Goal: Transaction & Acquisition: Purchase product/service

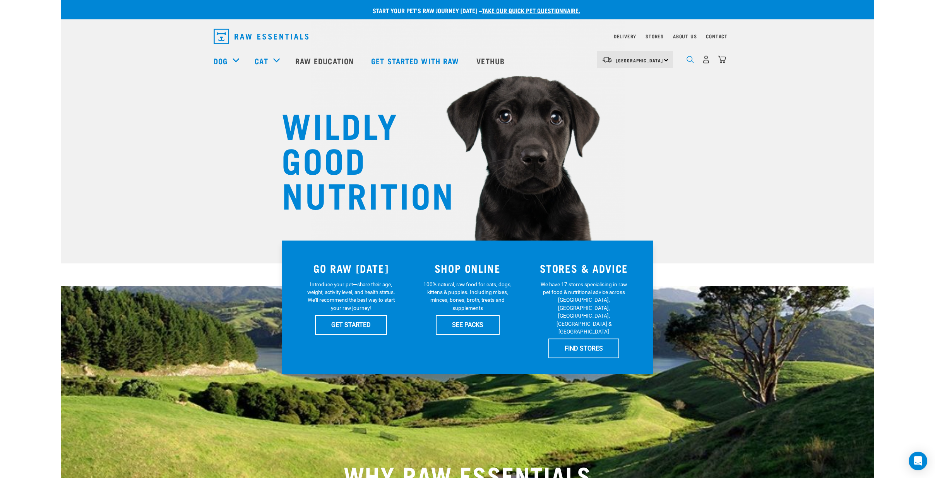
click at [691, 62] on img "dropdown navigation" at bounding box center [690, 59] width 7 height 7
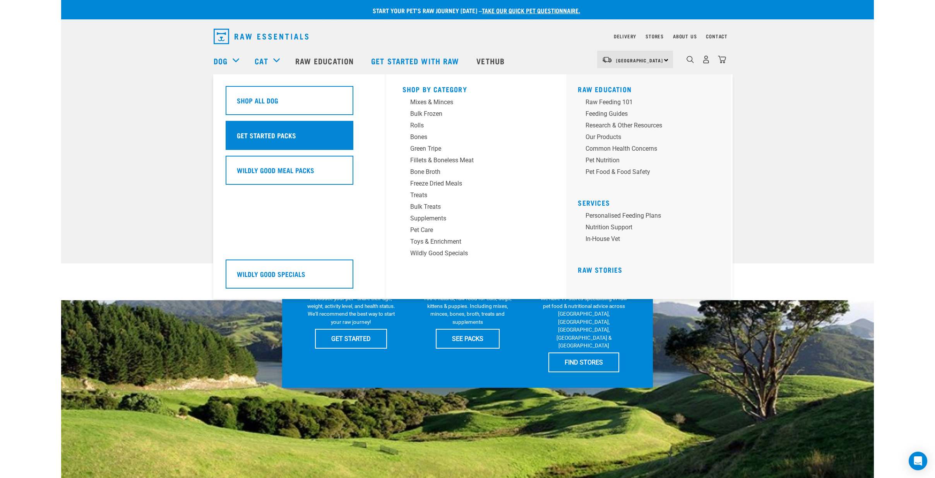
click at [283, 143] on div "Get Started Packs" at bounding box center [290, 135] width 128 height 29
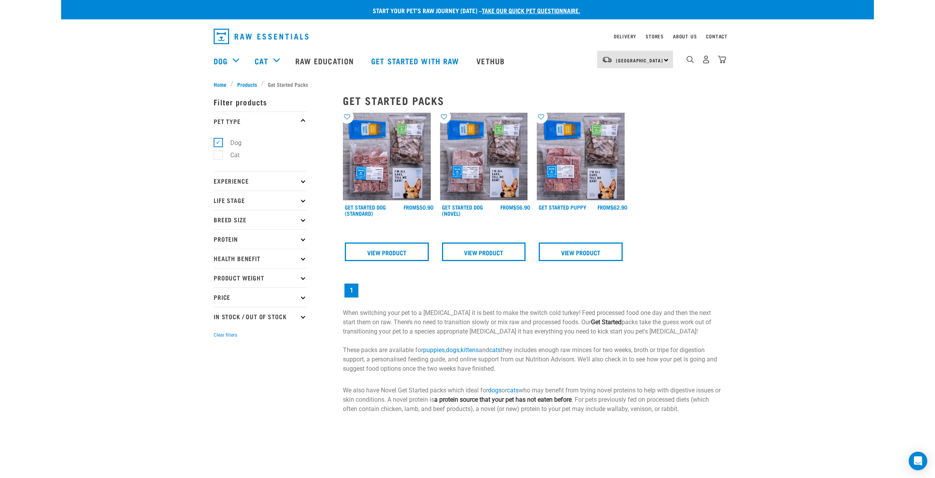
click at [706, 62] on img "dropdown navigation" at bounding box center [706, 59] width 8 height 8
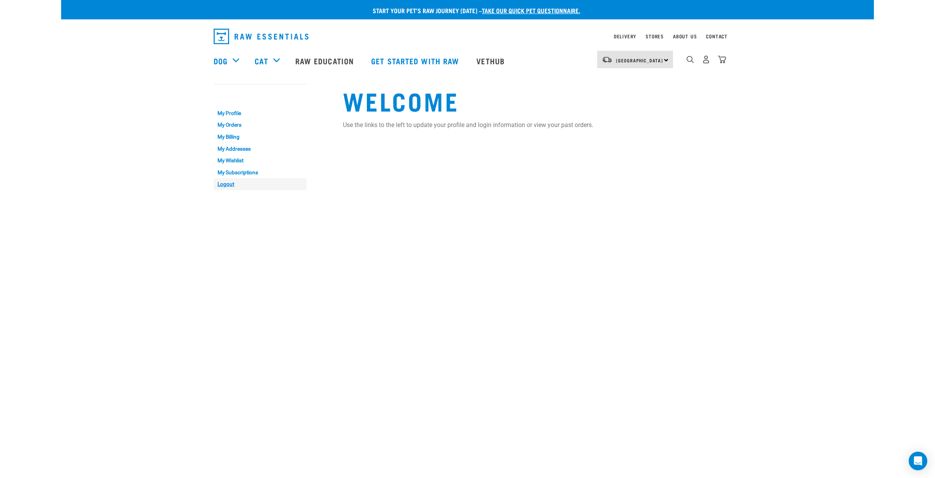
click at [229, 185] on link "Logout" at bounding box center [260, 184] width 93 height 12
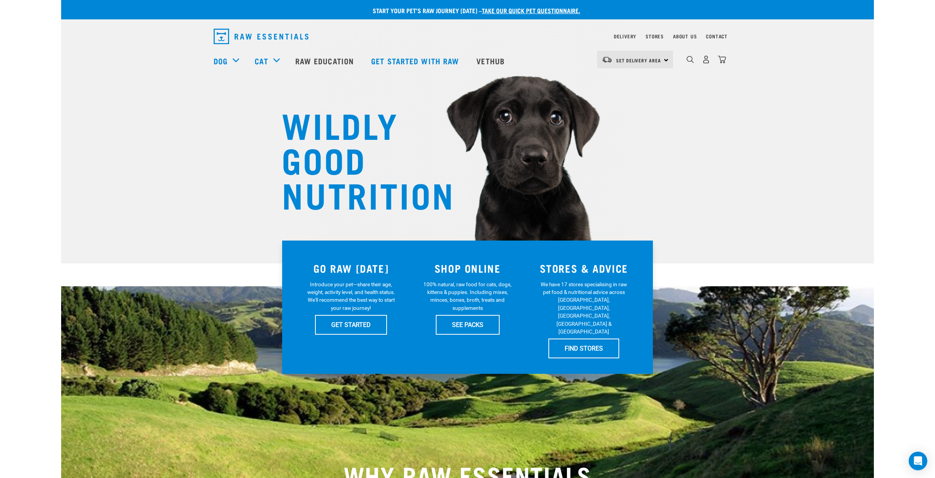
click at [705, 60] on link "dropdown navigation" at bounding box center [706, 62] width 8 height 4
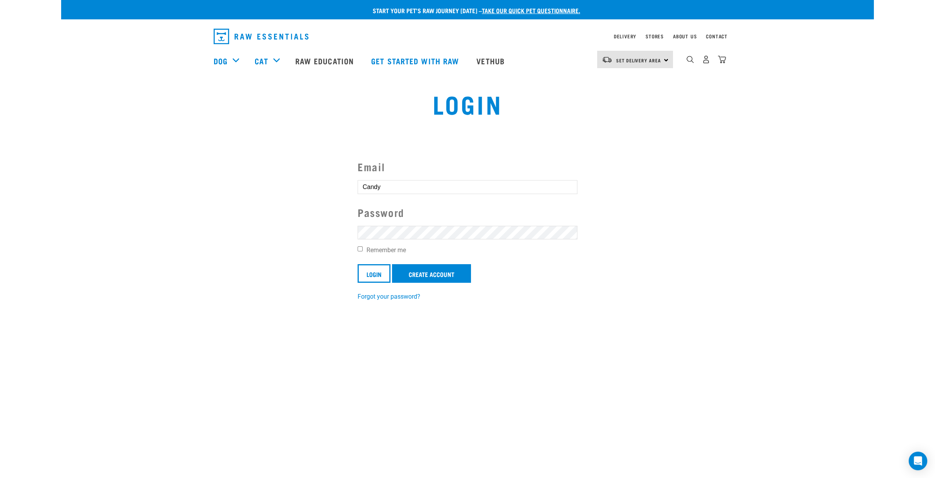
click at [251, 231] on section "Email Candy Password Remember me Login Create Account Forgot your password?" at bounding box center [467, 224] width 813 height 171
drag, startPoint x: 404, startPoint y: 191, endPoint x: 191, endPoint y: 202, distance: 213.6
click at [206, 190] on section "Email Candy Password Remember me Login Create Account Forgot your password?" at bounding box center [467, 224] width 813 height 171
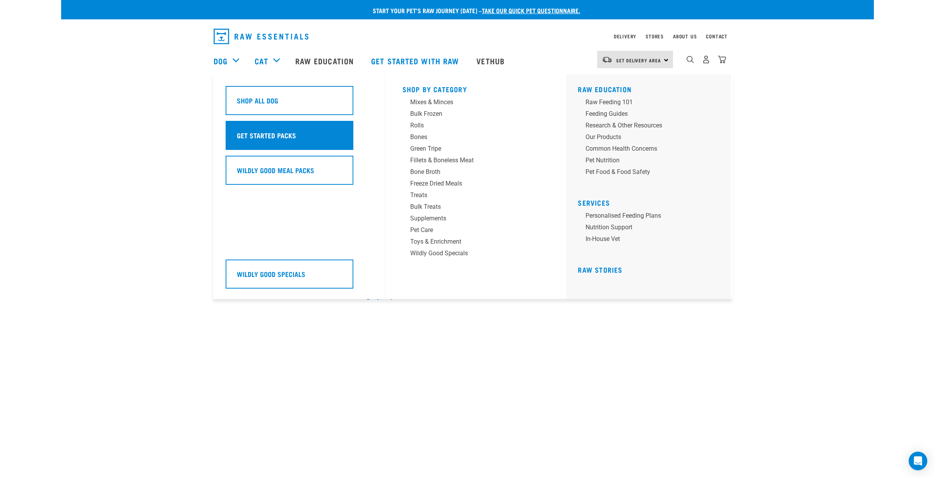
click at [289, 136] on h5 "Get Started Packs" at bounding box center [266, 135] width 59 height 10
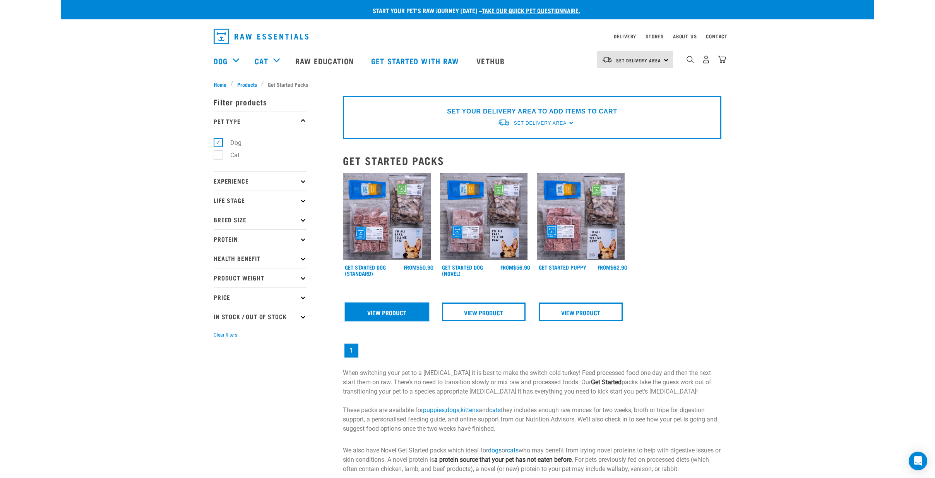
click at [411, 312] on link "View Product" at bounding box center [387, 311] width 84 height 19
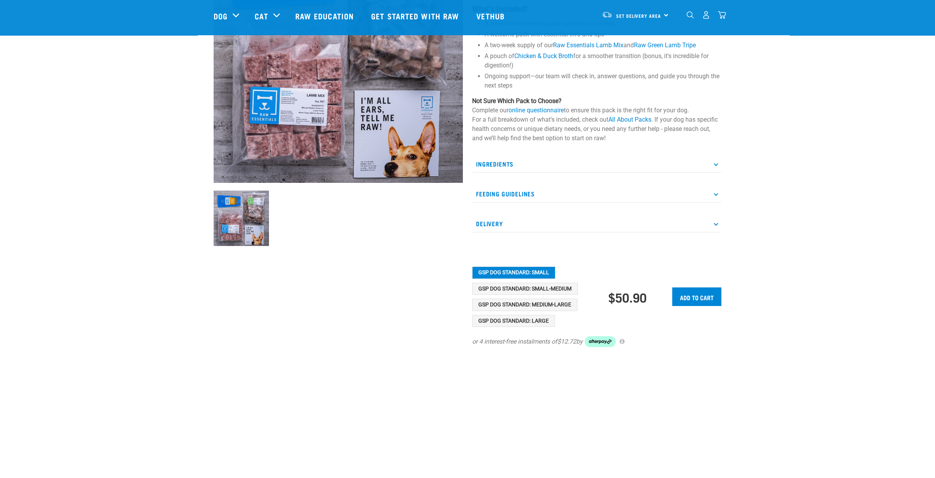
scroll to position [129, 0]
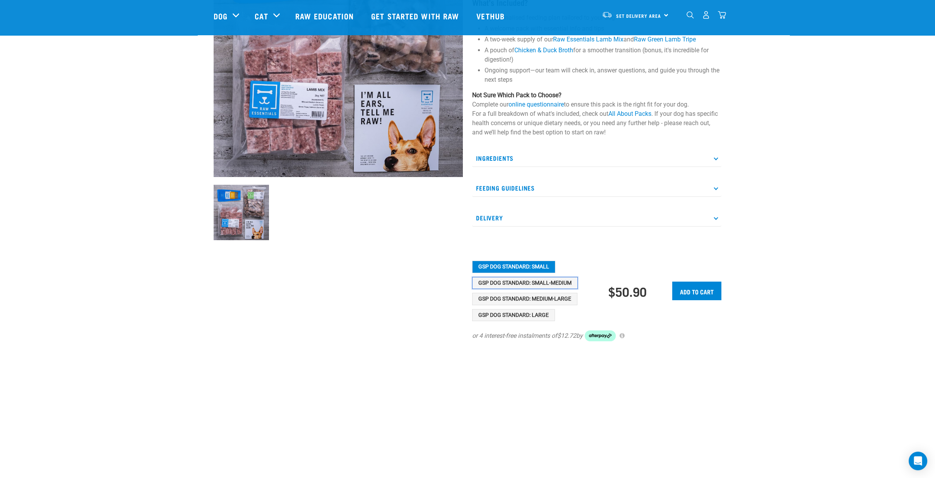
click at [533, 286] on button "GSP Dog Standard: Small-Medium" at bounding box center [525, 283] width 106 height 12
click at [561, 295] on button "GSP Dog Standard: Medium-Large" at bounding box center [524, 299] width 105 height 12
click at [528, 309] on button "GSP Dog Standard: Large" at bounding box center [513, 315] width 83 height 12
click at [548, 265] on button "GSP Dog Standard: Small" at bounding box center [513, 267] width 83 height 12
click at [554, 279] on button "GSP Dog Standard: Small-Medium" at bounding box center [525, 283] width 106 height 12
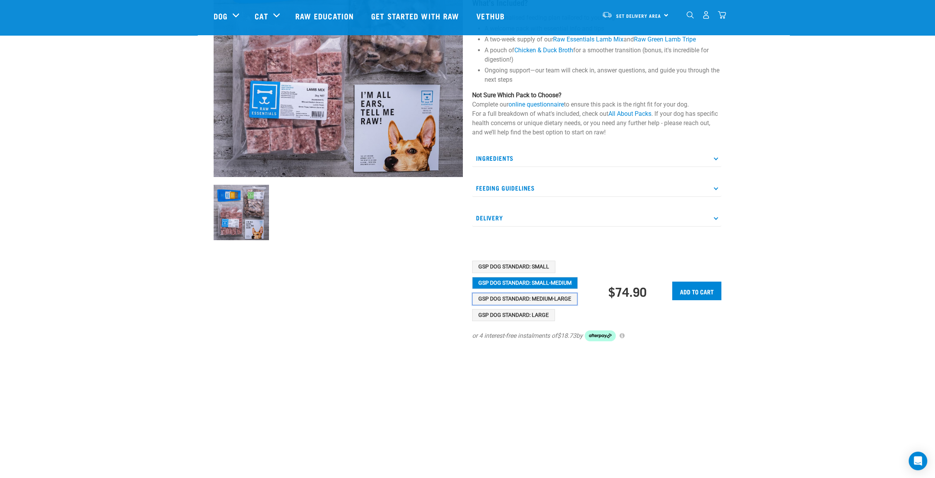
click at [526, 295] on button "GSP Dog Standard: Medium-Large" at bounding box center [524, 299] width 105 height 12
click at [531, 285] on button "GSP Dog Standard: Small-Medium" at bounding box center [525, 283] width 106 height 12
click at [703, 289] on input "Add to cart" at bounding box center [696, 290] width 49 height 19
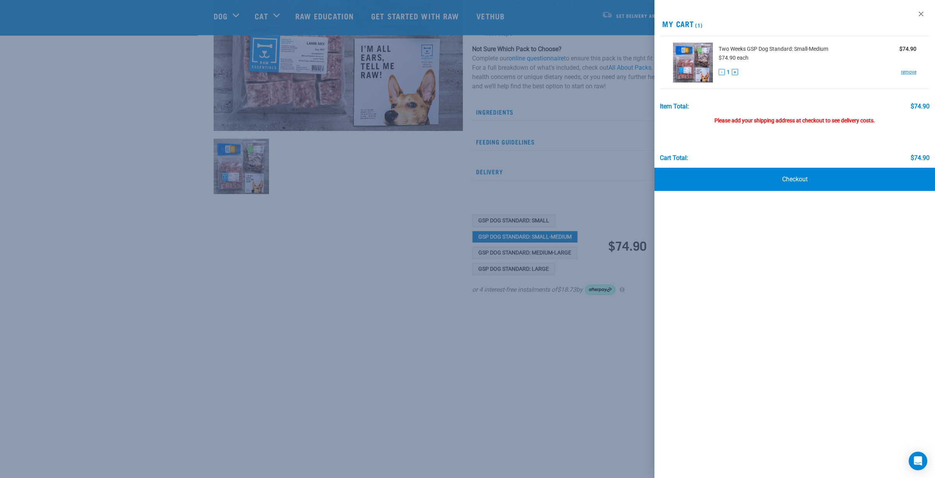
scroll to position [165, 0]
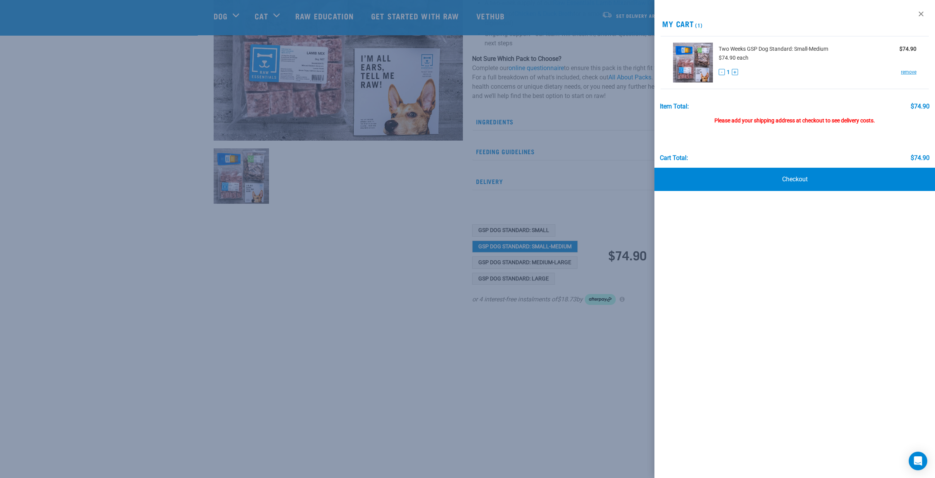
click at [343, 185] on div at bounding box center [467, 239] width 935 height 478
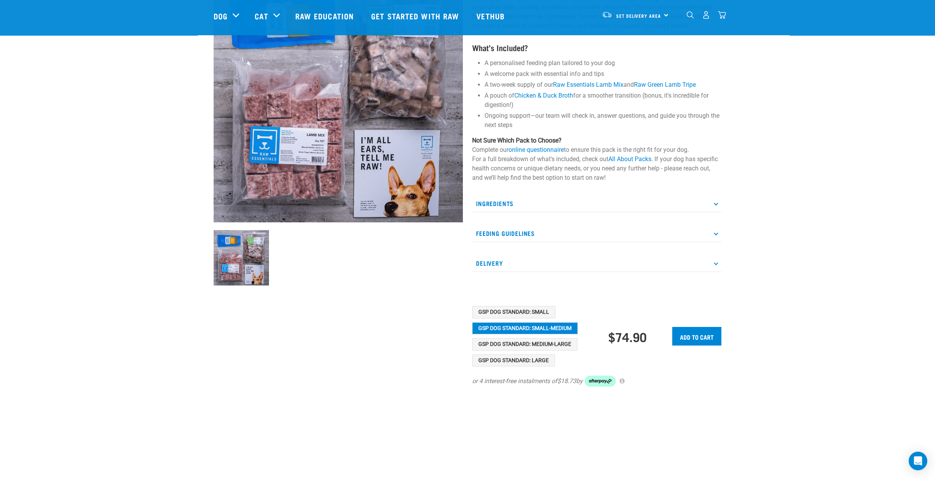
scroll to position [0, 0]
